Goal: Information Seeking & Learning: Learn about a topic

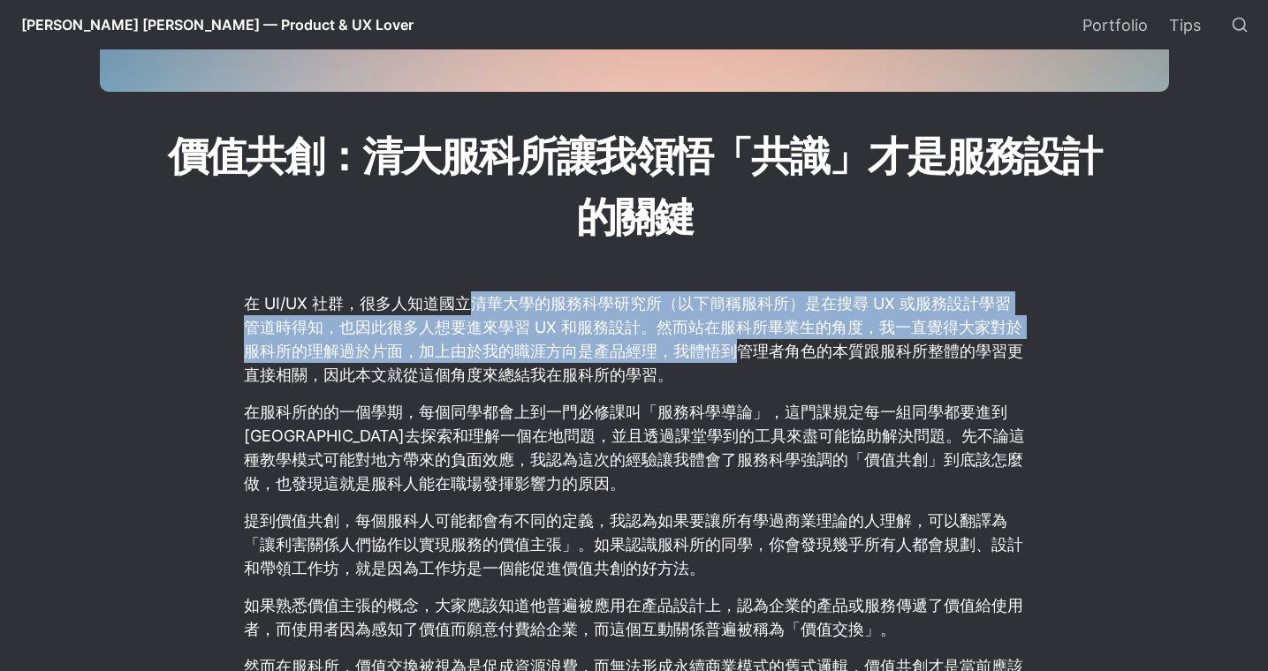
scroll to position [509, 0]
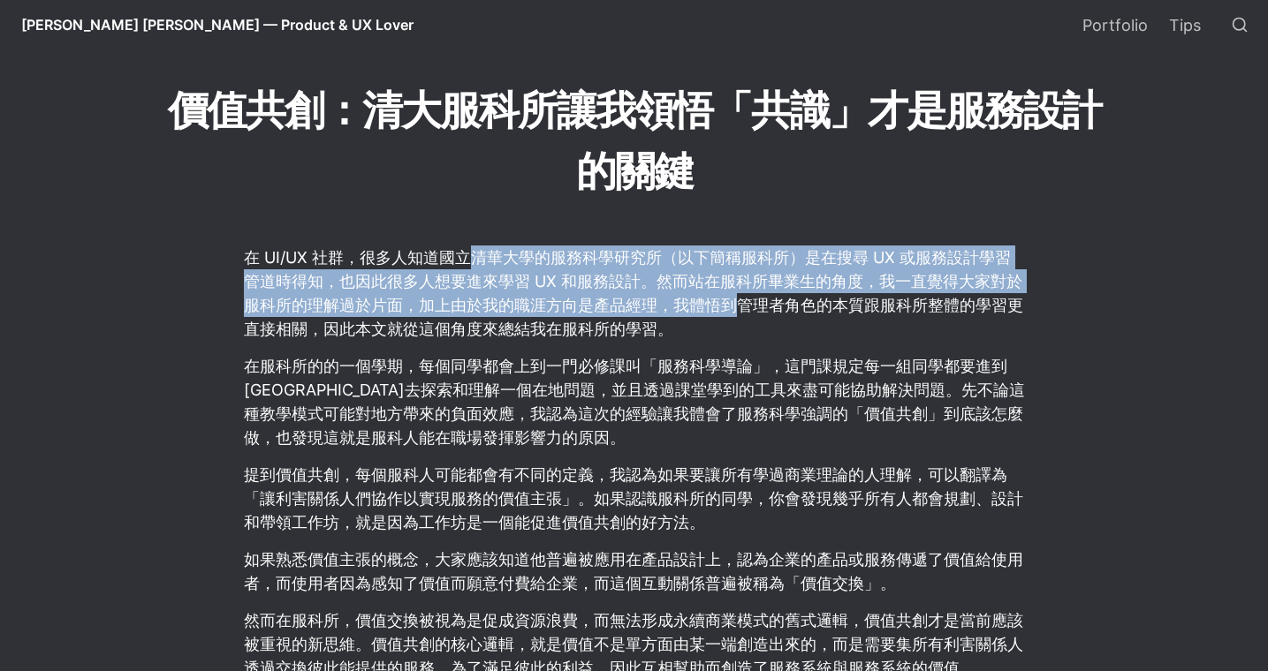
select select "語言翻譯小工具"
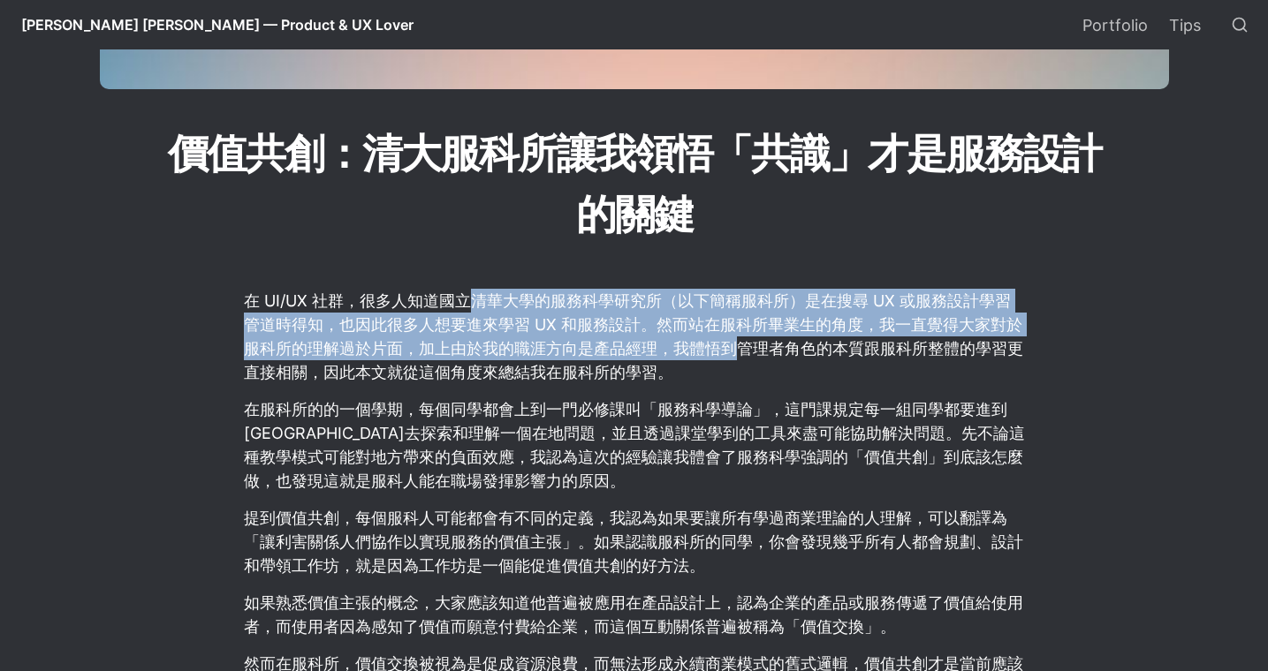
click at [473, 297] on p "在 UI/UX 社群，很多人知道國立清華大學的服務科學研究所（以下簡稱服科所）是在搜尋 UX 或服務設計學習管道時得知，也因此很多人想要進來學習 UX 和服務…" at bounding box center [634, 336] width 784 height 101
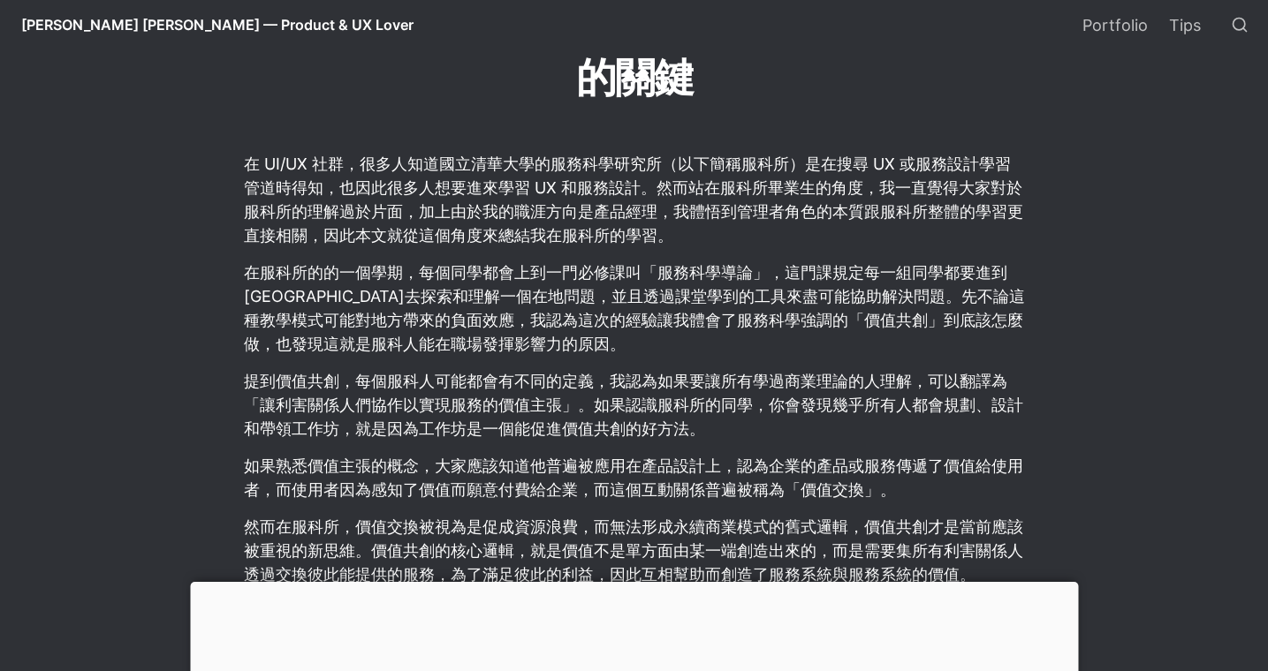
scroll to position [649, 0]
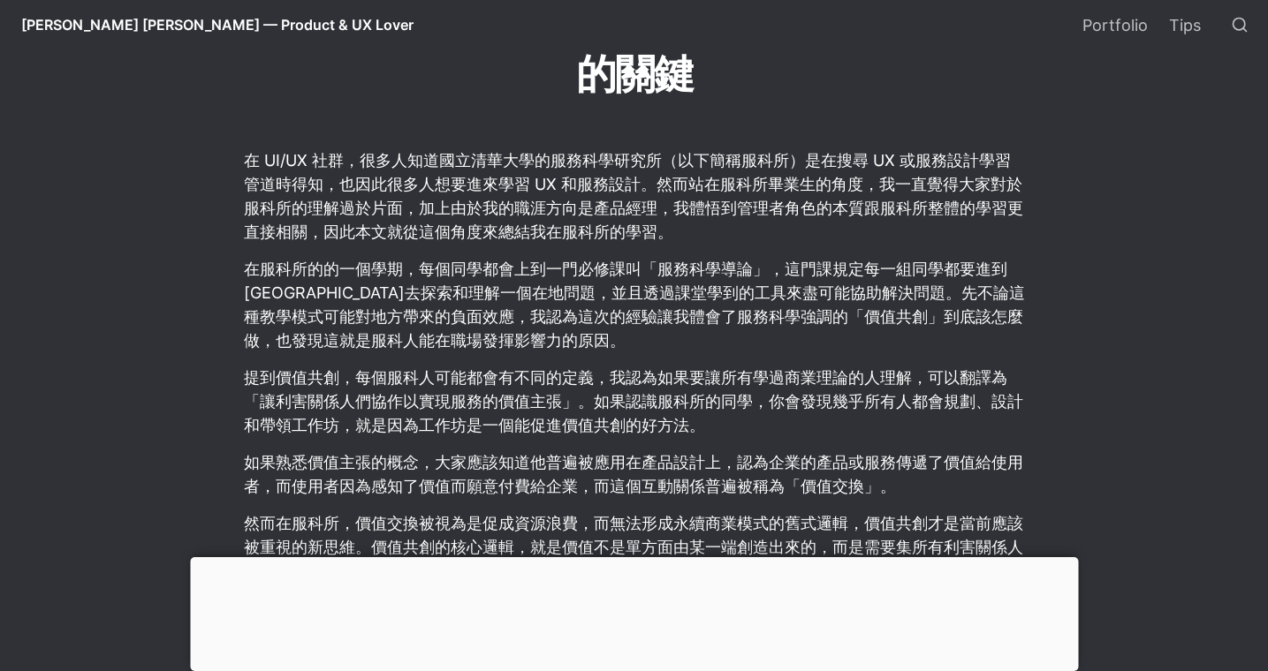
click at [627, 557] on div at bounding box center [634, 557] width 888 height 0
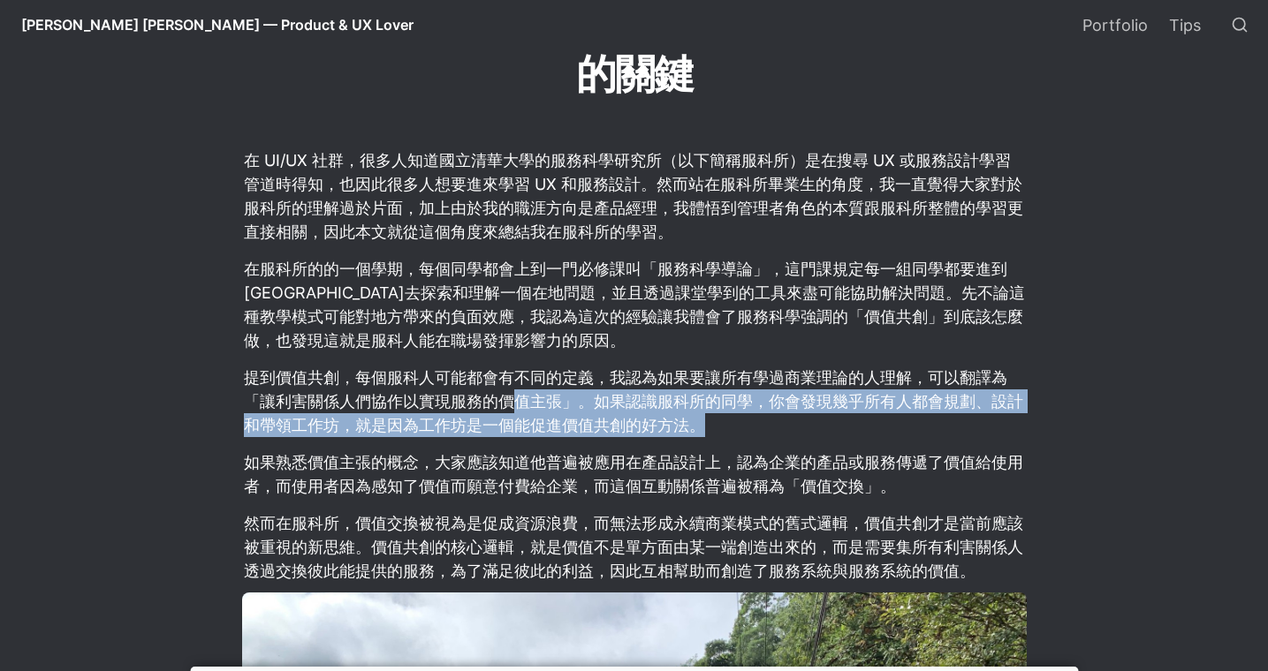
drag, startPoint x: 514, startPoint y: 412, endPoint x: 837, endPoint y: 436, distance: 323.4
click at [837, 436] on p "提到價值共創，每個服科人可能都會有不同的定義，我認為如果要讓所有學過商業理論的人理解，可以翻譯為「讓利害關係人們協作以實現服務的價值主張」。如果認識服科所的同…" at bounding box center [634, 401] width 784 height 77
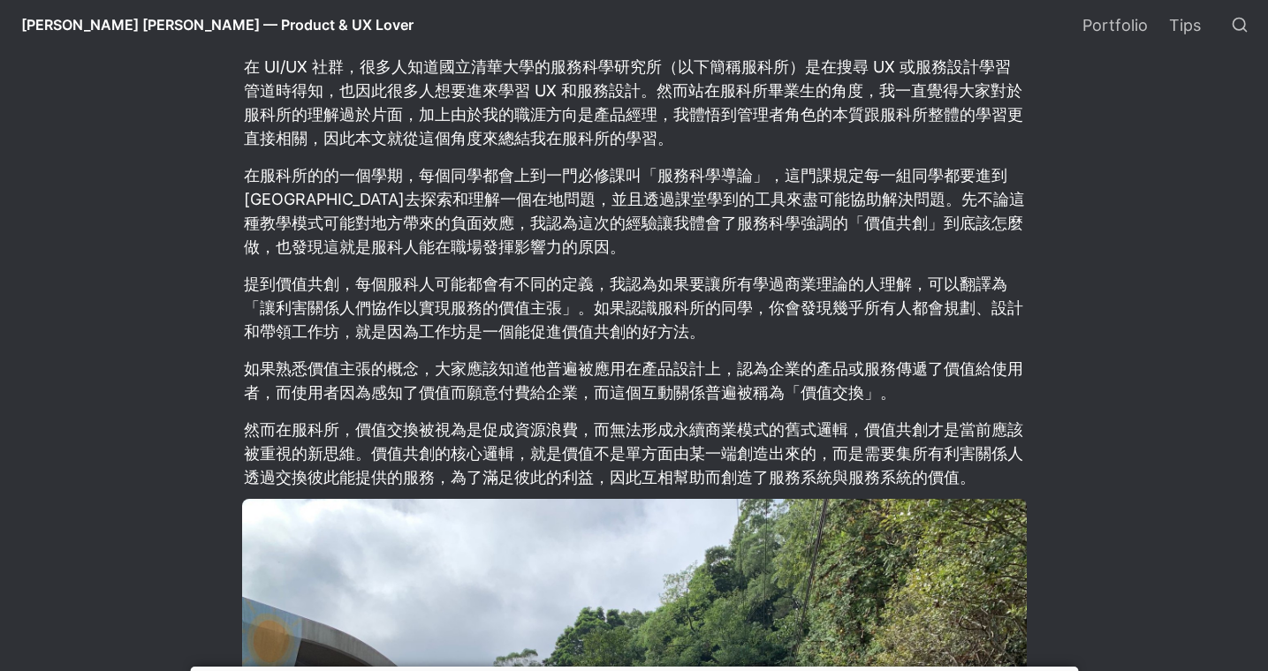
scroll to position [747, 0]
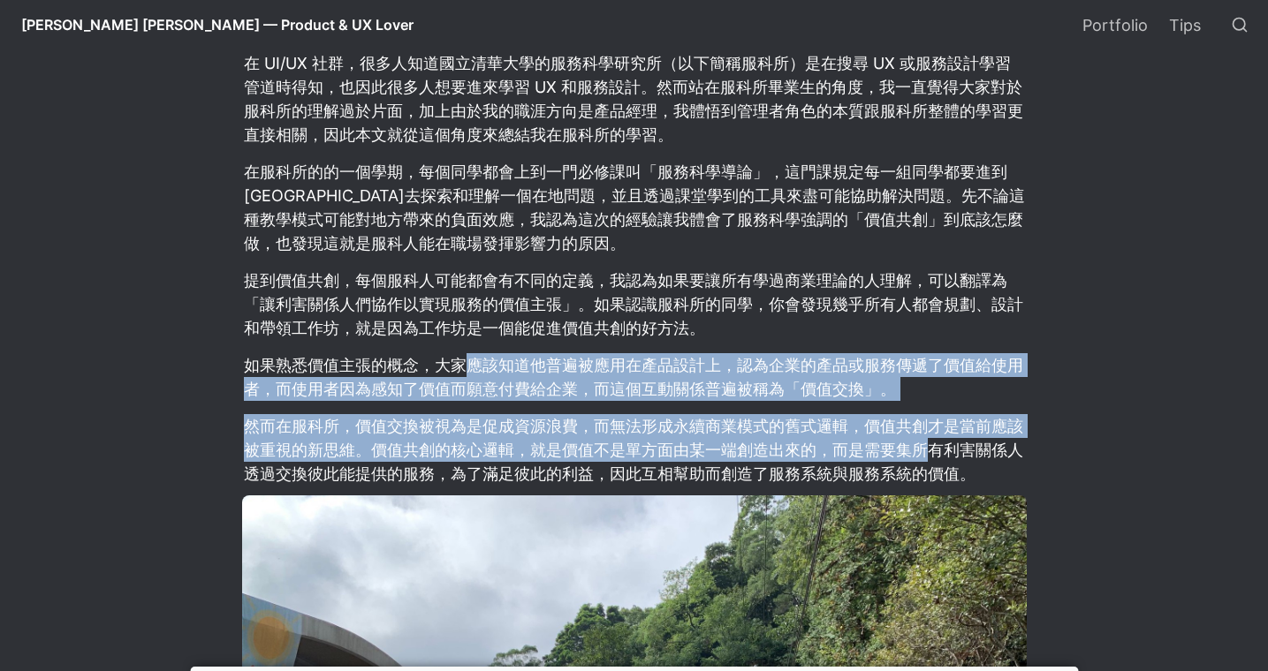
drag, startPoint x: 466, startPoint y: 368, endPoint x: 932, endPoint y: 456, distance: 473.7
click at [932, 456] on p "然而在服科所，價值交換被視為是促成資源浪費，而無法形成永續商業模式的舊式邏輯，價值共創才是當前應該被重視的新思維。價值共創的核心邏輯，就是價值不是單方面由某一…" at bounding box center [634, 450] width 784 height 77
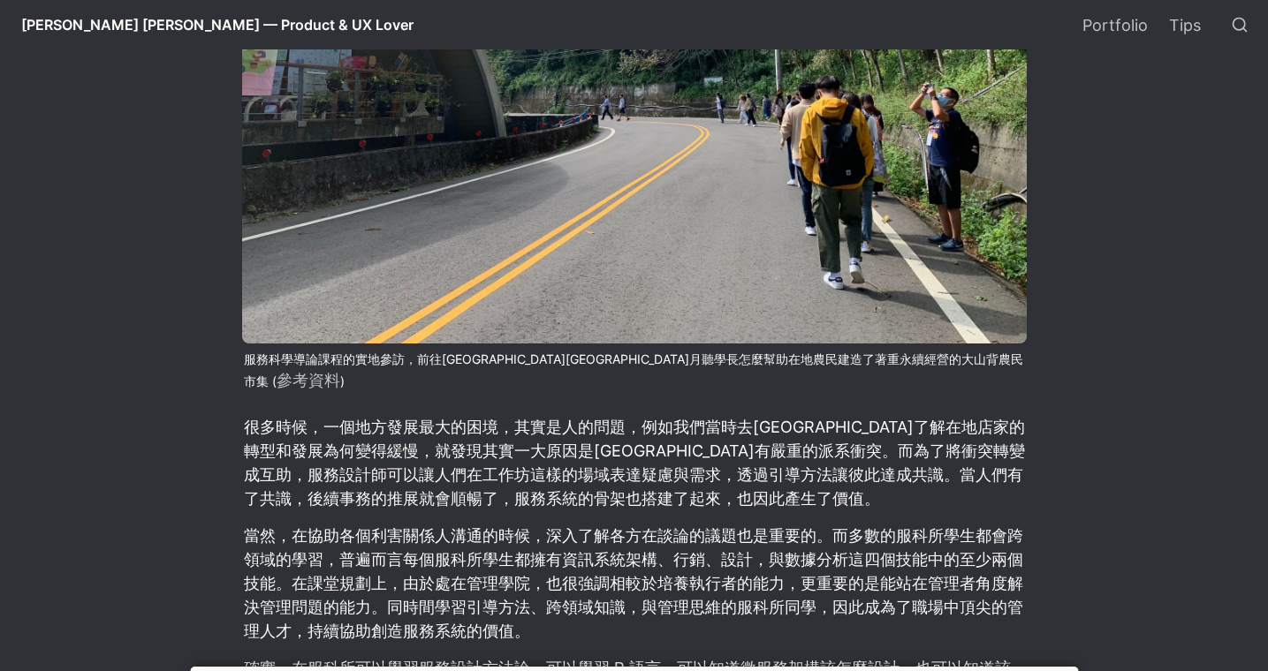
scroll to position [1488, 0]
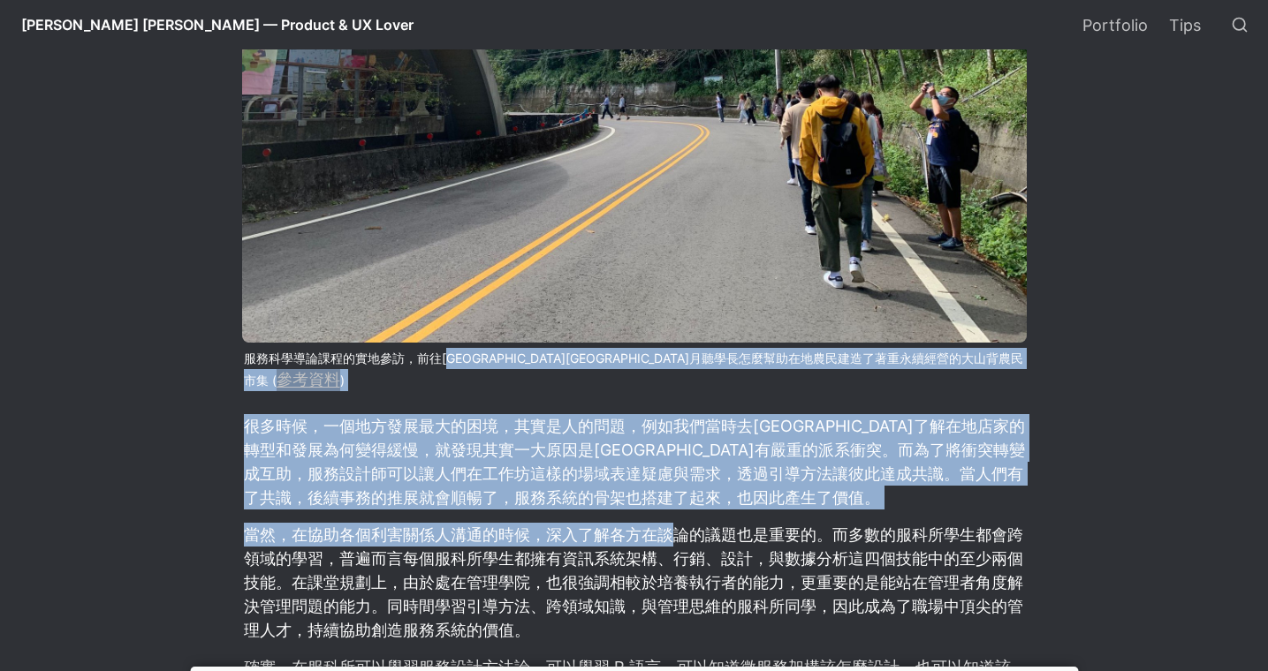
drag, startPoint x: 486, startPoint y: 358, endPoint x: 668, endPoint y: 518, distance: 242.3
click at [668, 519] on article "在 UI/UX 社群，很多人知道國立清華大學的服務科學研究所（以下簡稱服科所）是在搜尋 UX 或服務設計學習管道時得知，也因此很多人想要進來學習 UX 和服務…" at bounding box center [634, 585] width 954 height 2628
click at [668, 520] on p "當然，在協助各個利害關係人溝通的時候，深入了解各方在談論的議題也是重要的。而多數的服科所學生都會跨領域的學習，普遍而言每個服科所學生都擁有資訊系統架構、行銷、…" at bounding box center [634, 582] width 784 height 125
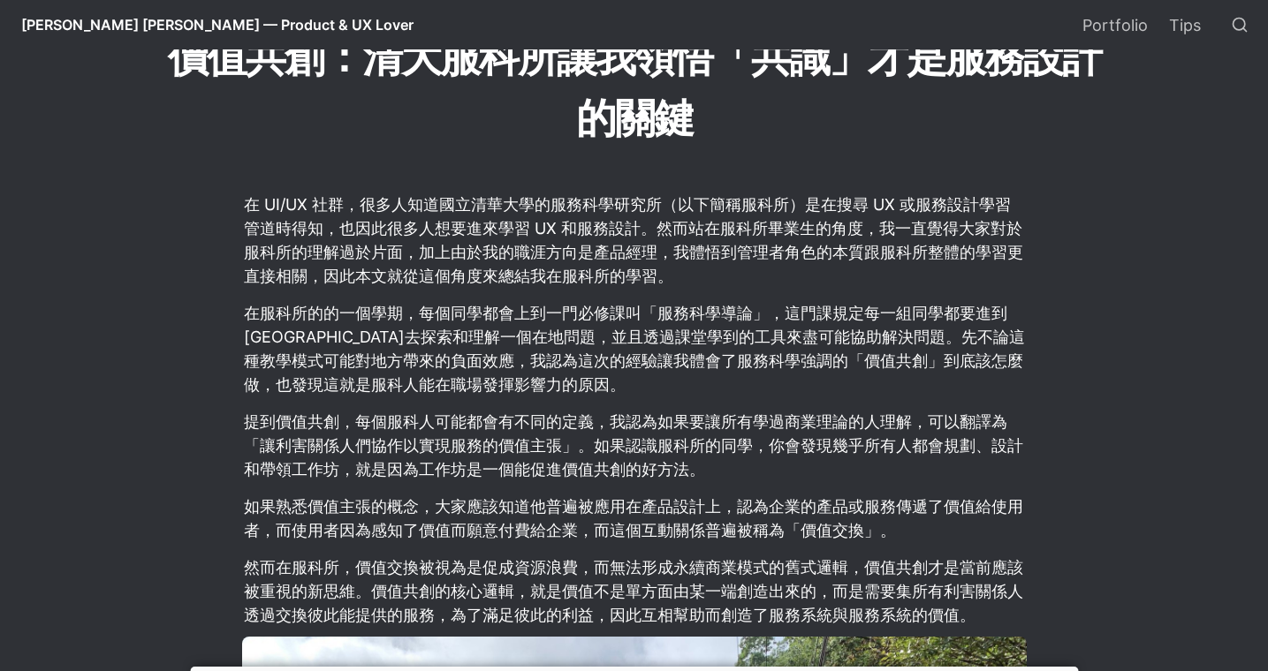
scroll to position [0, 0]
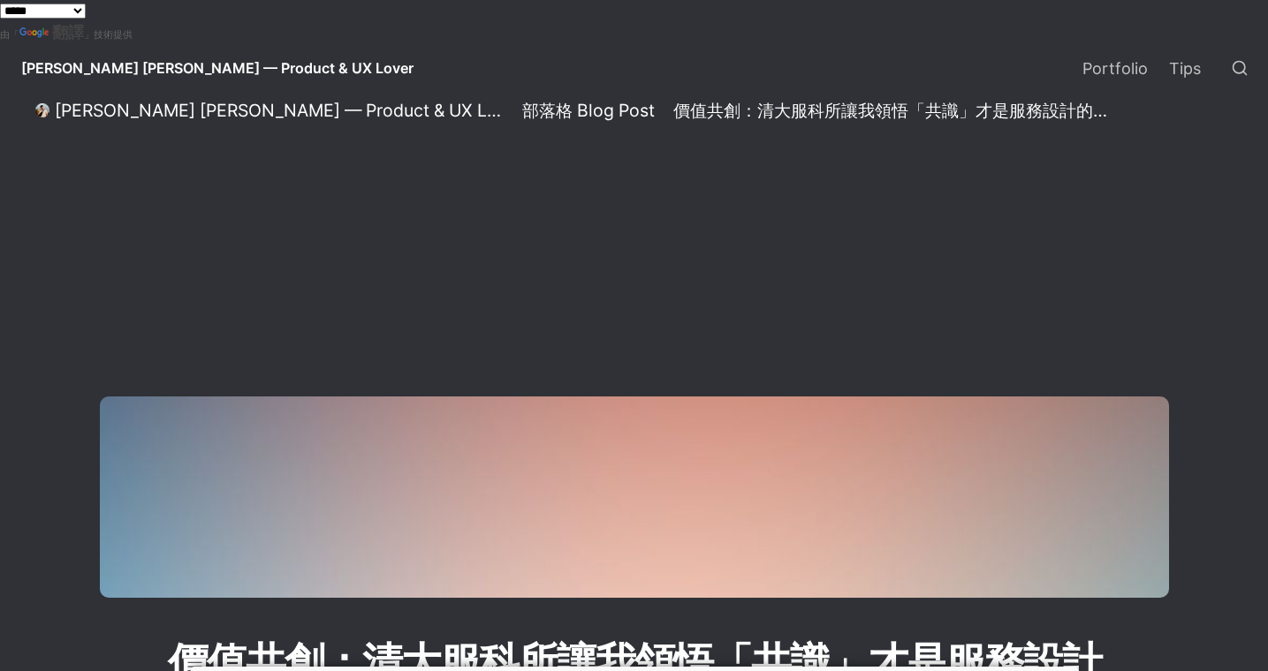
click at [174, 64] on span "[PERSON_NAME] [PERSON_NAME] — Product & UX Lover" at bounding box center [217, 68] width 392 height 18
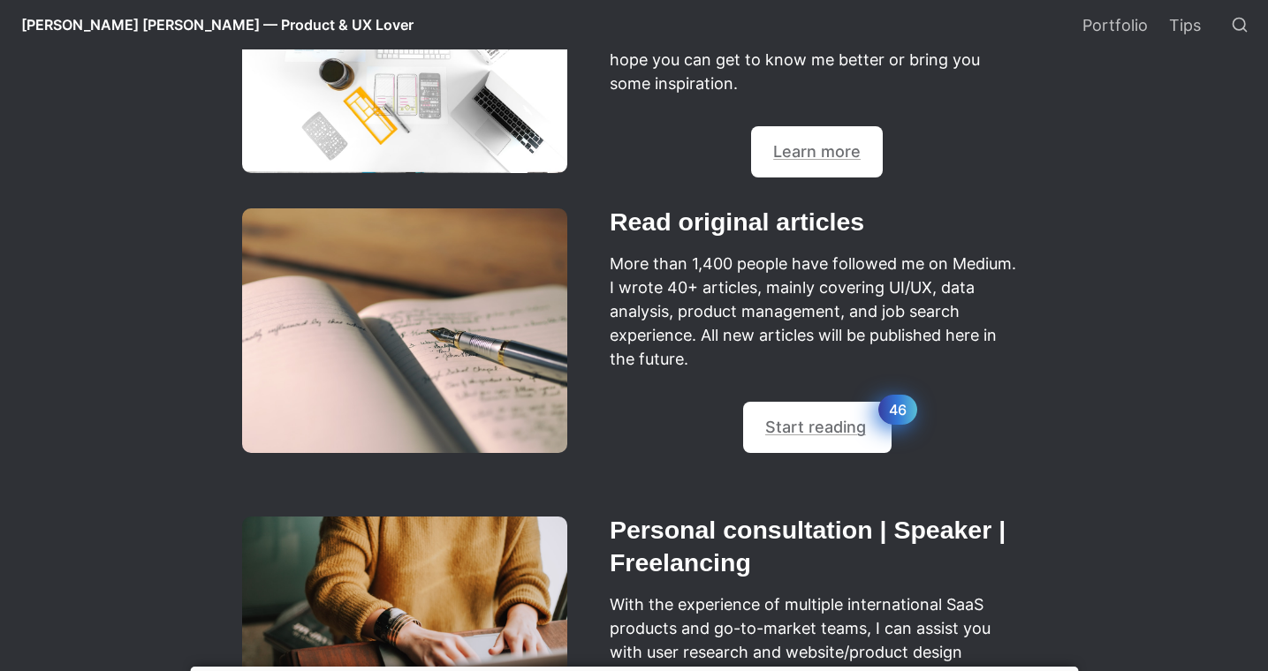
scroll to position [932, 0]
